Goal: Task Accomplishment & Management: Use online tool/utility

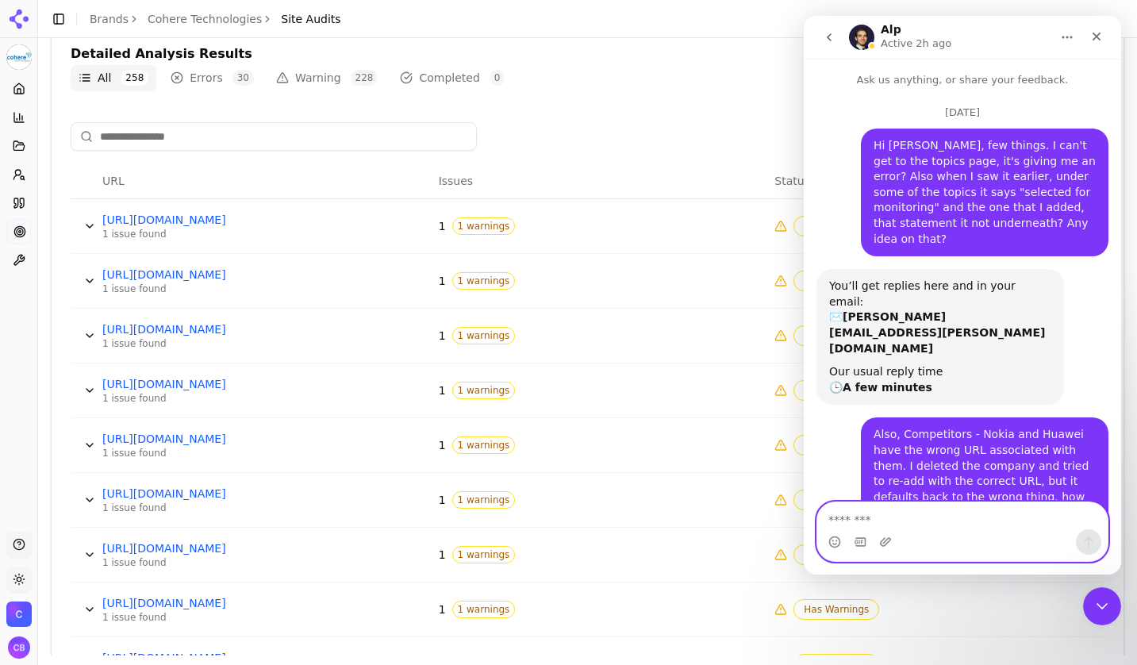
scroll to position [4359, 0]
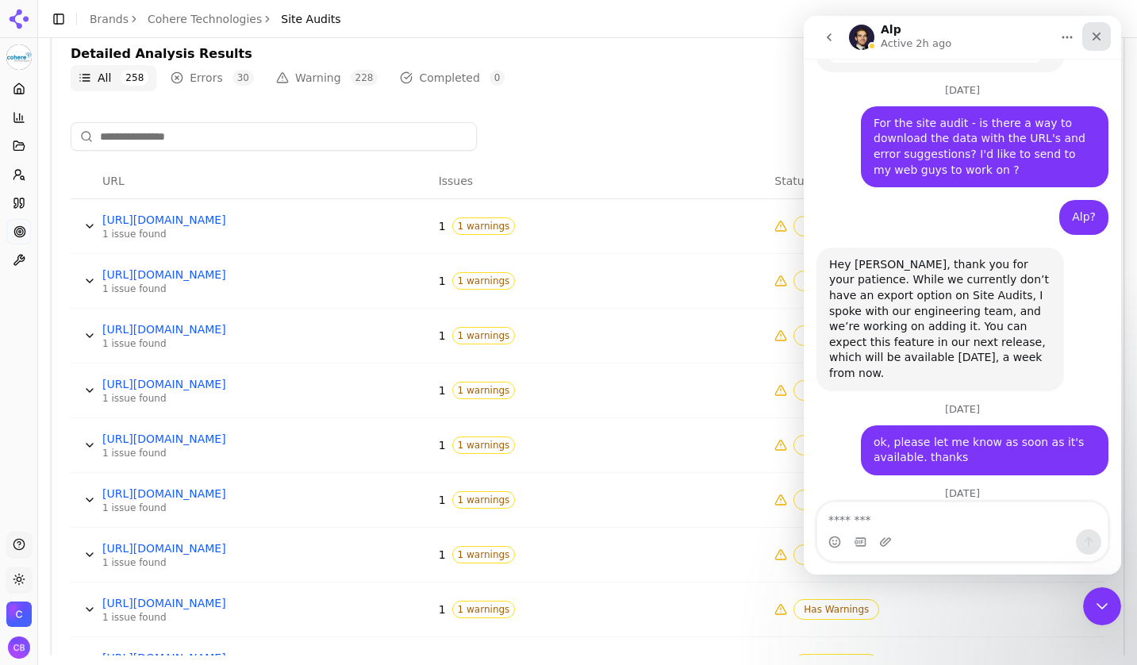
click at [1099, 36] on icon "Close" at bounding box center [1096, 36] width 13 height 13
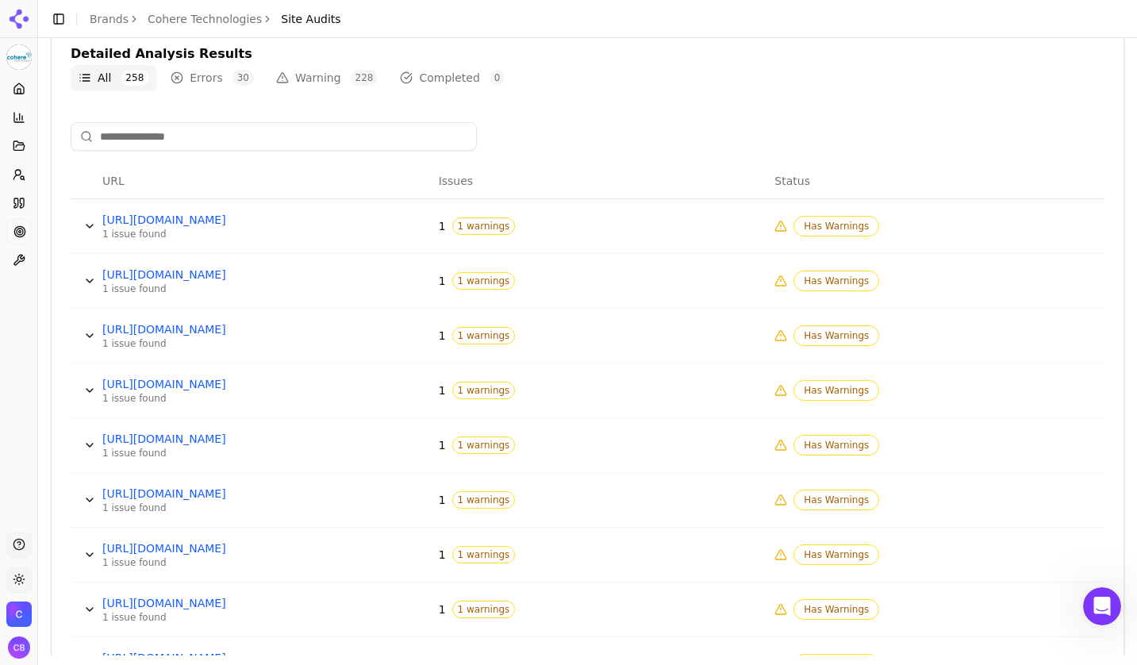
click at [207, 22] on link "Cohere Technologies" at bounding box center [205, 19] width 114 height 16
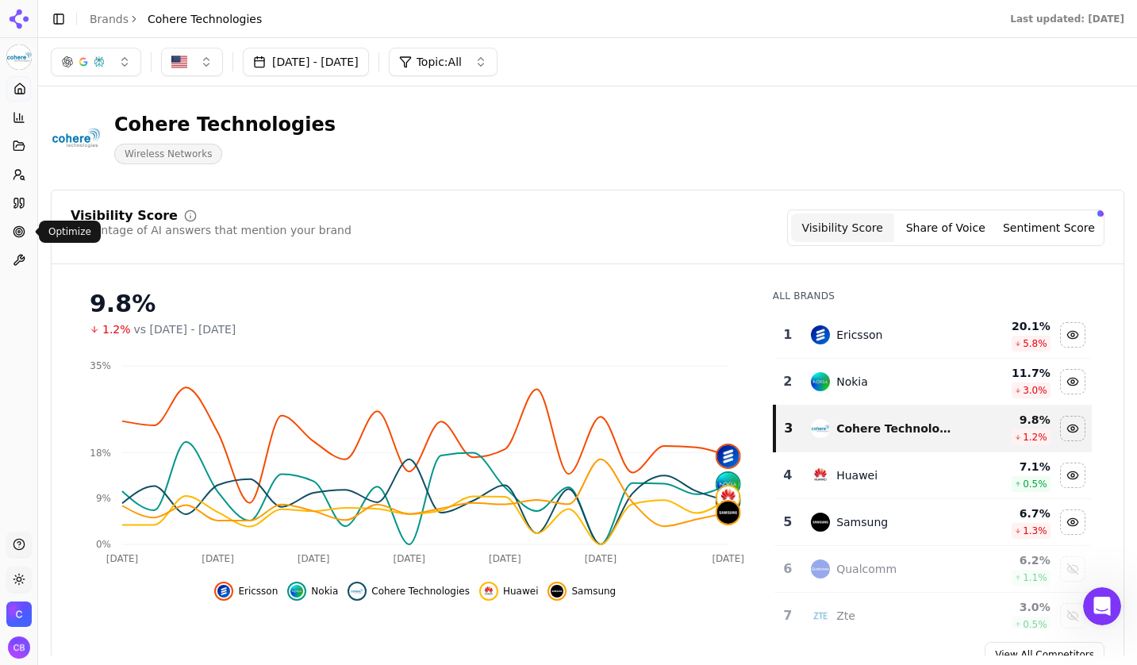
click at [21, 229] on circle at bounding box center [19, 232] width 6 height 6
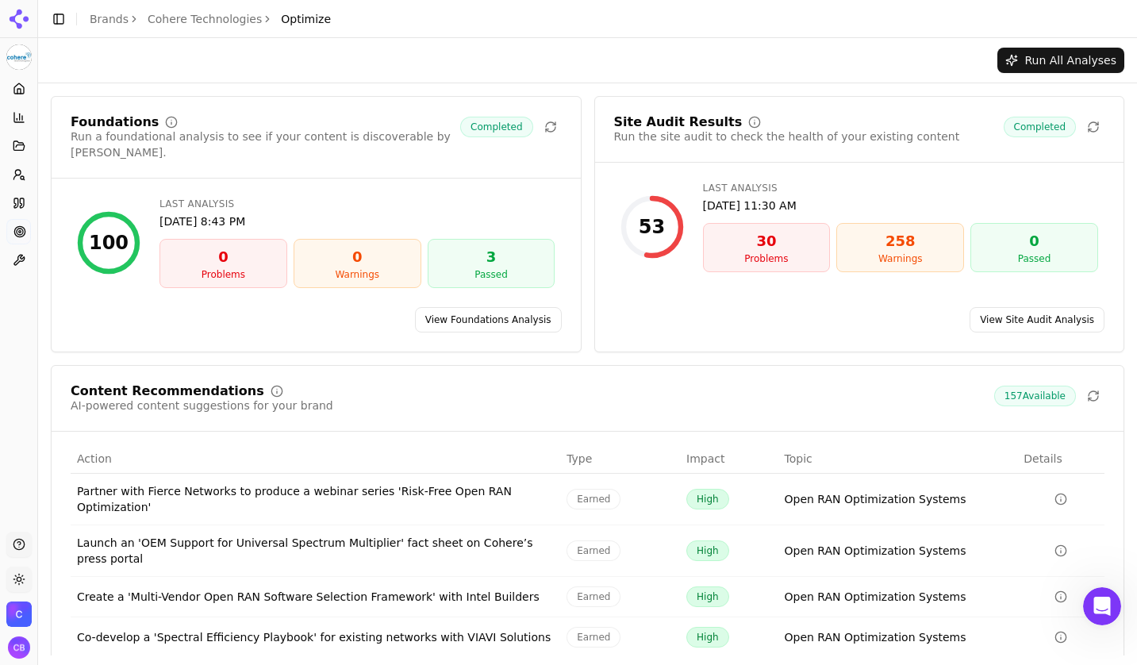
click at [1086, 67] on button "Run All Analyses" at bounding box center [1060, 60] width 127 height 25
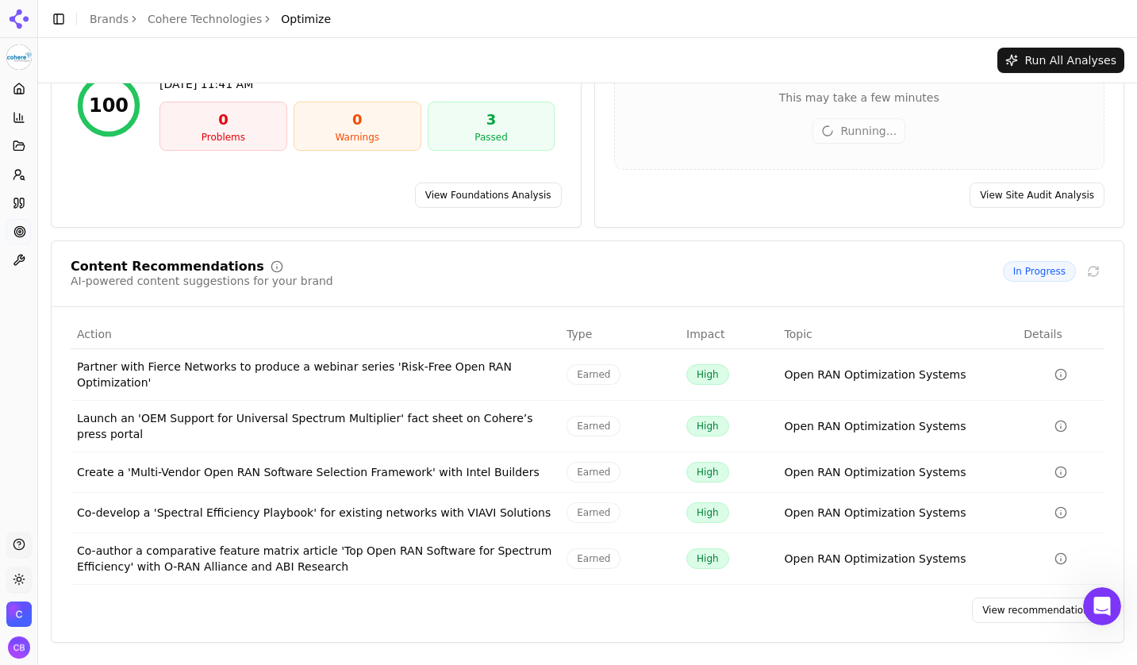
scroll to position [139, 0]
click at [1062, 371] on icon "Data table" at bounding box center [1061, 374] width 13 height 13
click at [1063, 372] on icon "Data table" at bounding box center [1061, 374] width 13 height 13
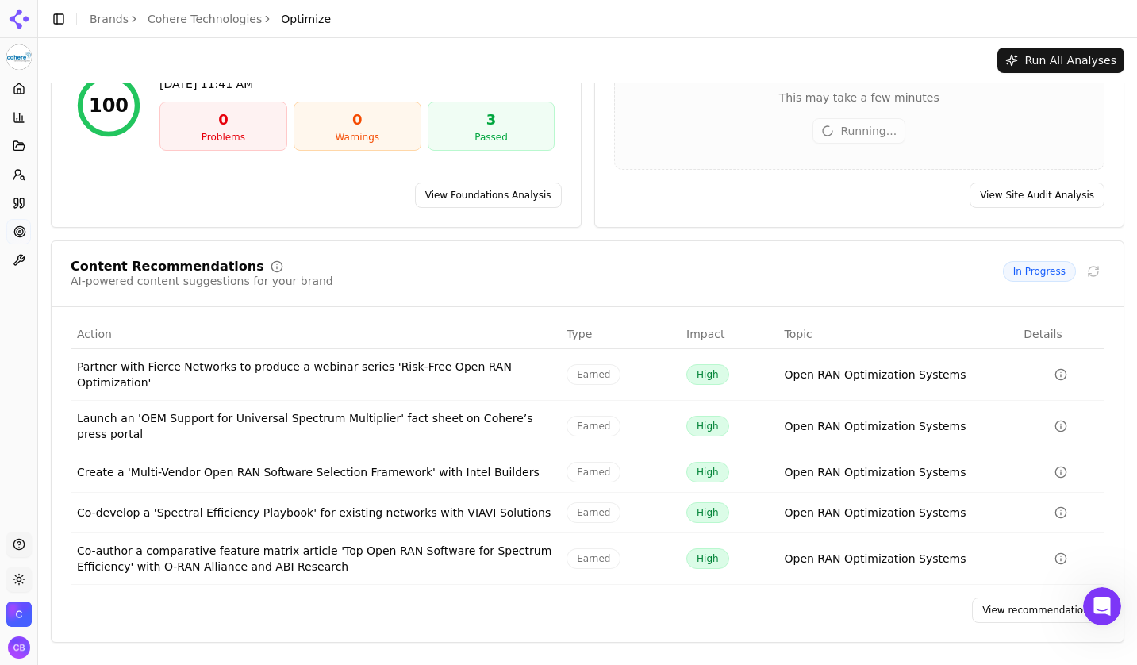
click at [1062, 422] on icon "Data table" at bounding box center [1061, 426] width 13 height 13
